Goal: Task Accomplishment & Management: Use online tool/utility

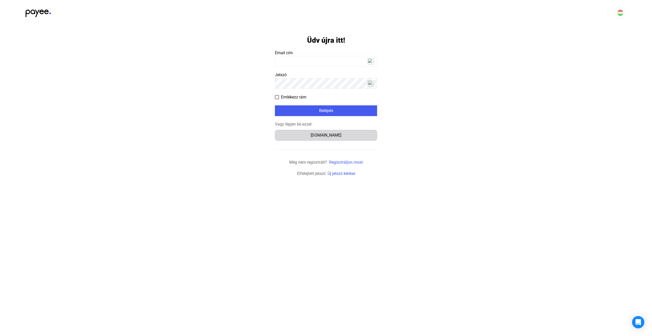
click at [331, 136] on div "[DOMAIN_NAME]" at bounding box center [326, 135] width 99 height 6
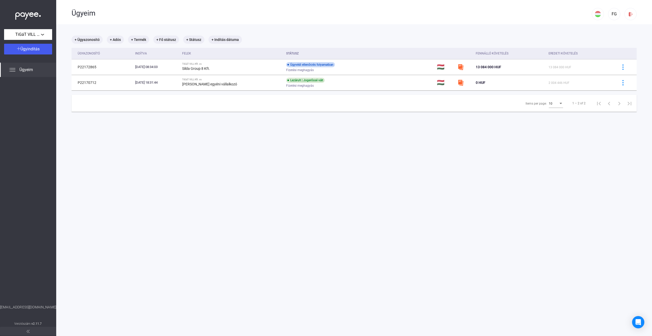
click at [345, 182] on main "+ Ügyazonosító + Adós + Termék + Fő státusz + Státusz + Indítás dátuma Ügyazono…" at bounding box center [354, 192] width 596 height 336
